Goal: Task Accomplishment & Management: Manage account settings

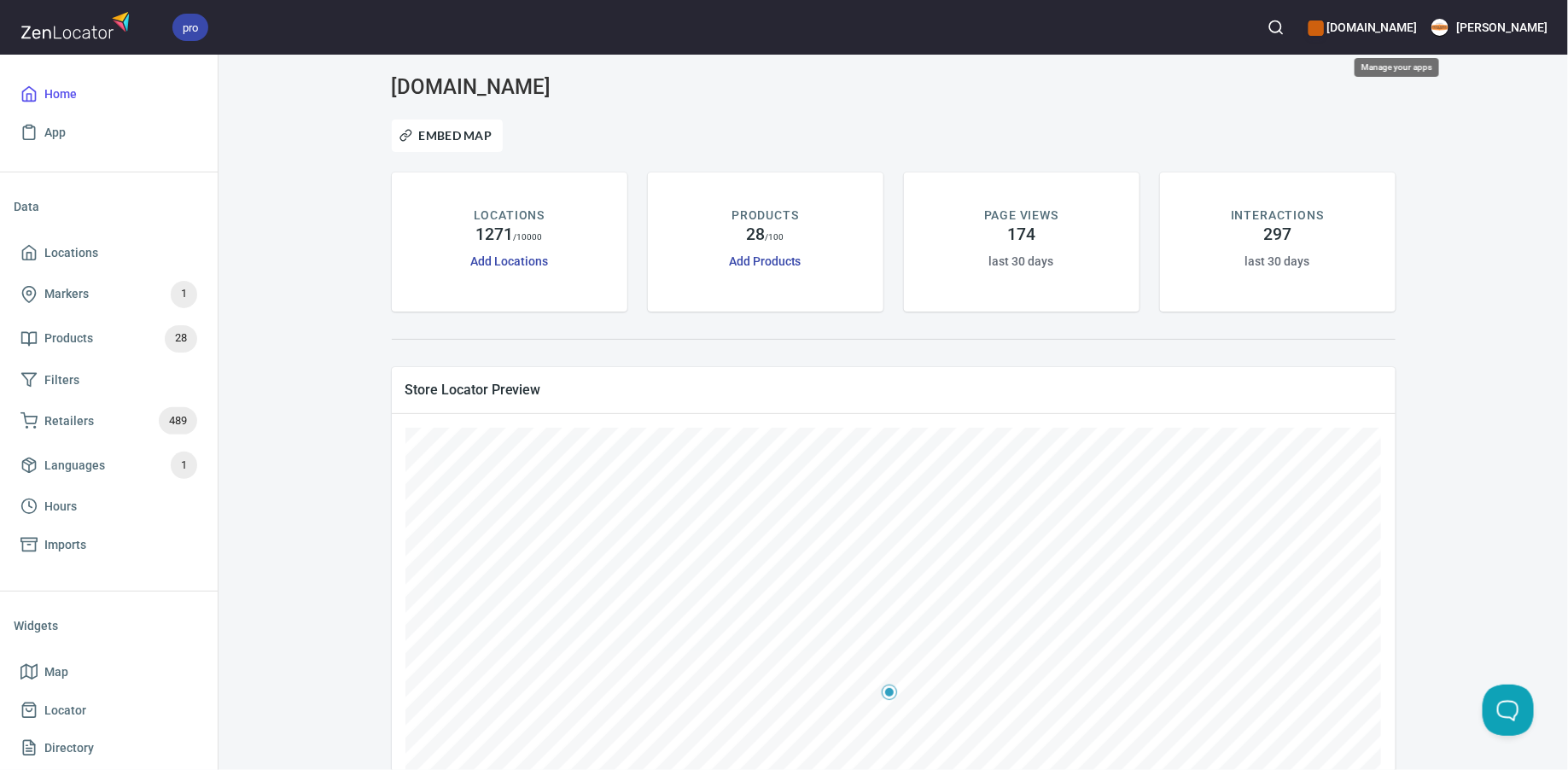
click at [1406, 21] on h6 "[DOMAIN_NAME]" at bounding box center [1363, 28] width 109 height 19
click at [1182, 136] on div at bounding box center [784, 385] width 1568 height 770
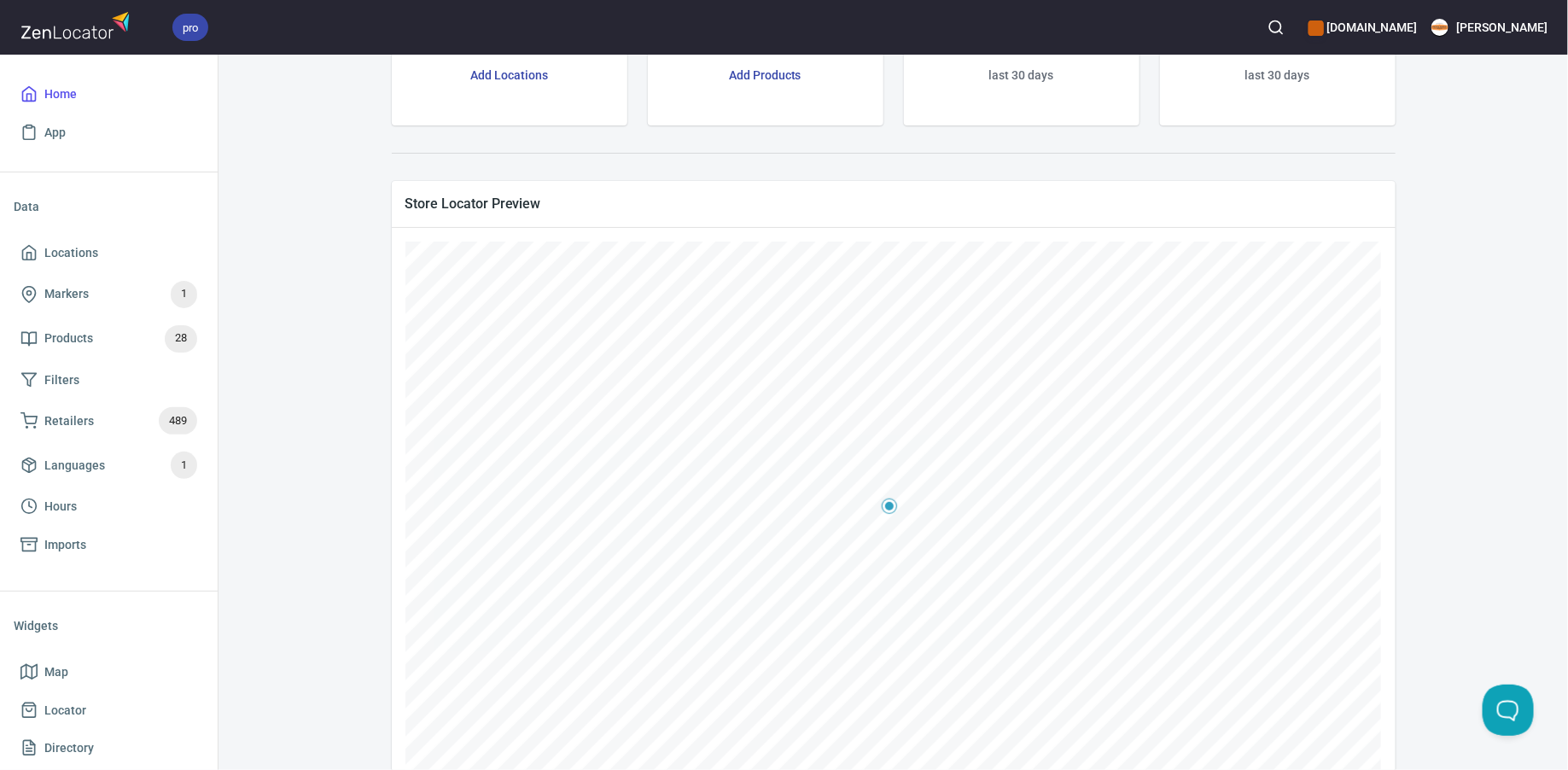
scroll to position [243, 0]
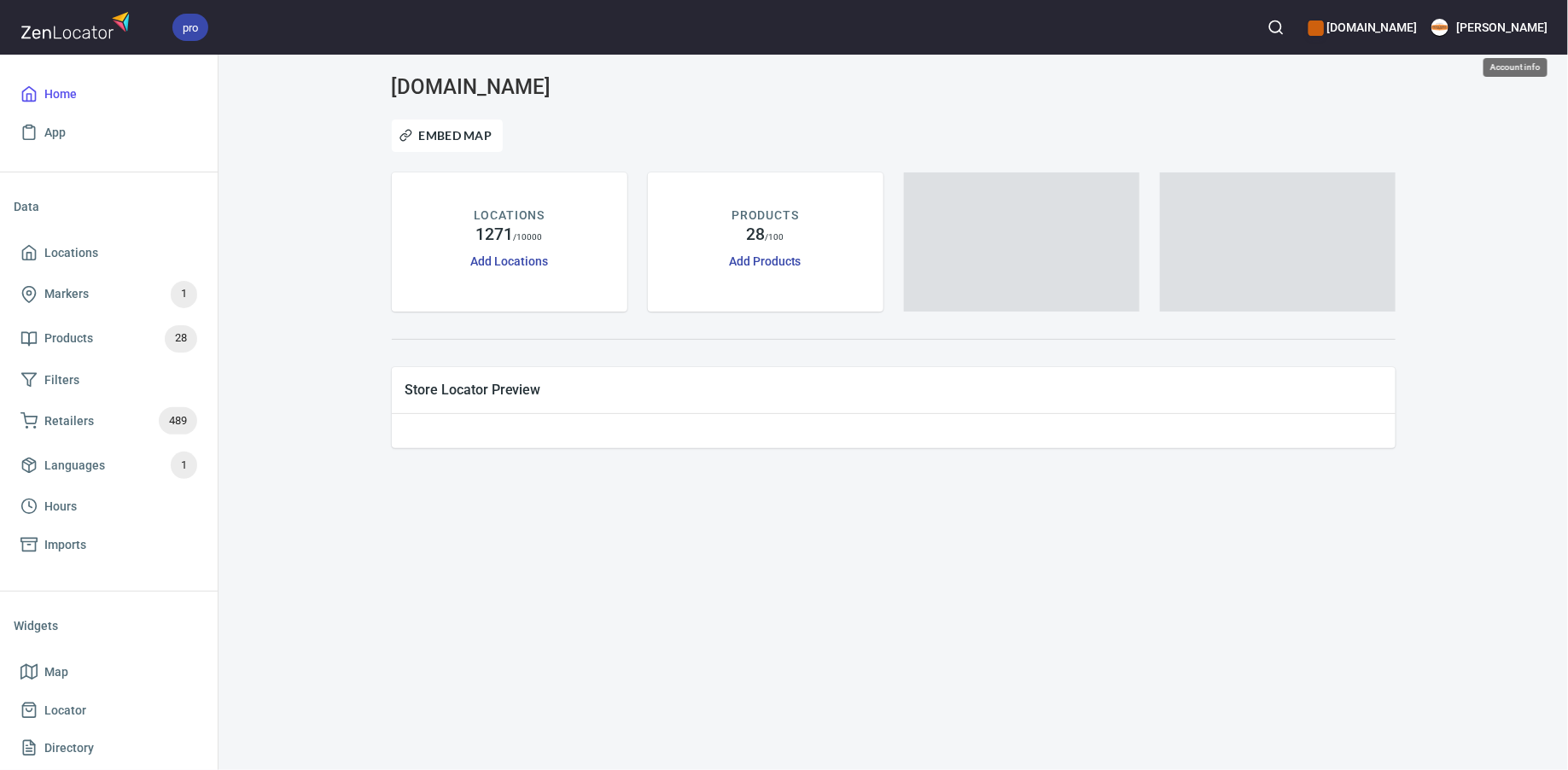
click at [1520, 33] on h6 "Bradley" at bounding box center [1503, 28] width 90 height 19
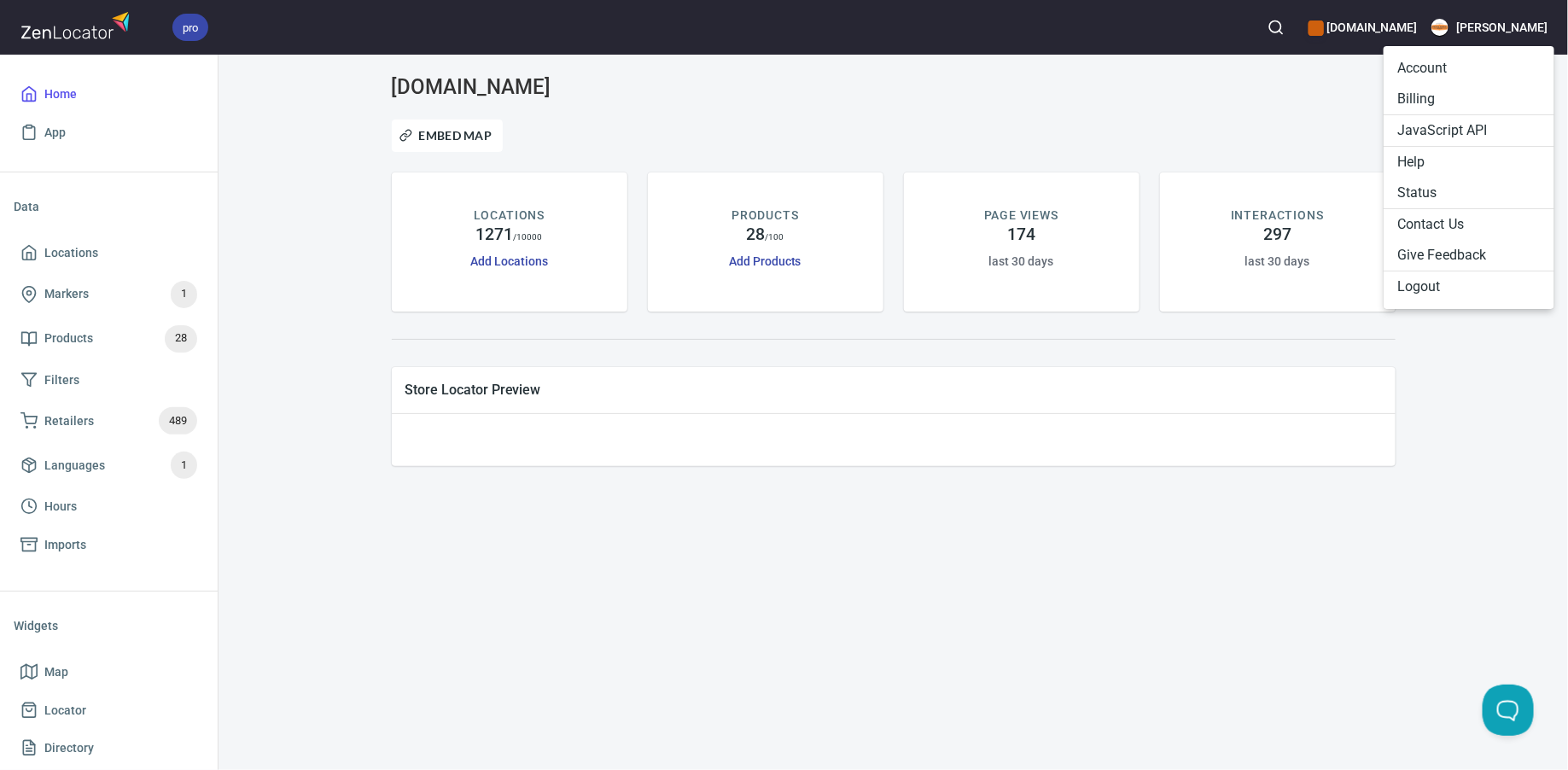
click at [1443, 278] on li "Logout" at bounding box center [1469, 286] width 170 height 30
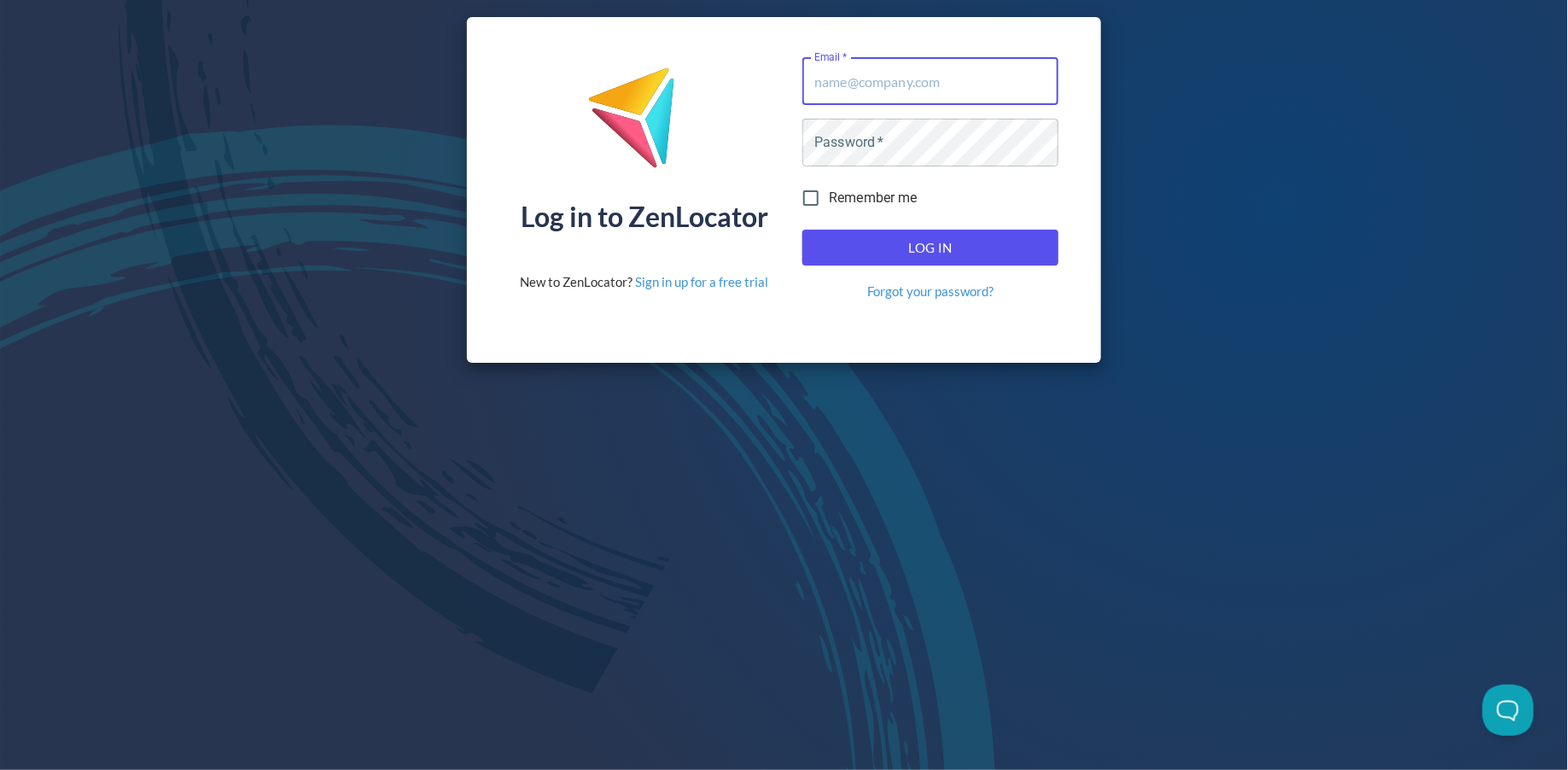
type input "[PERSON_NAME][EMAIL_ADDRESS][DOMAIN_NAME]"
